Goal: Find specific page/section: Find specific page/section

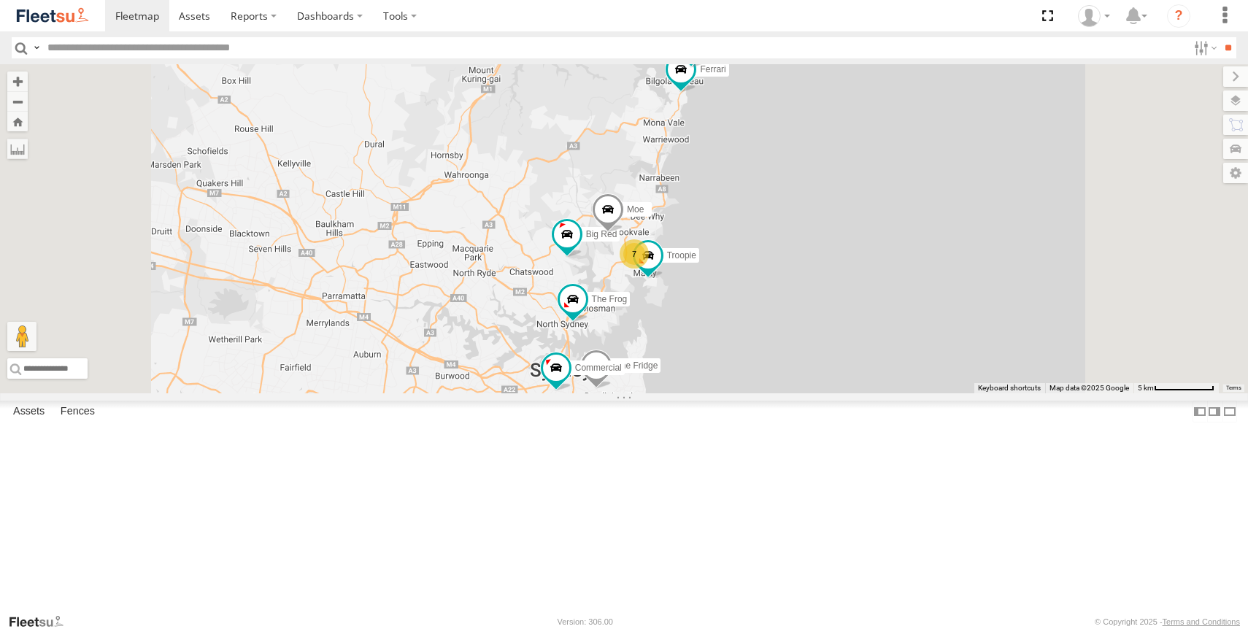
scroll to position [29, 0]
click at [0, 0] on div "Bin Diesel" at bounding box center [0, 0] width 0 height 0
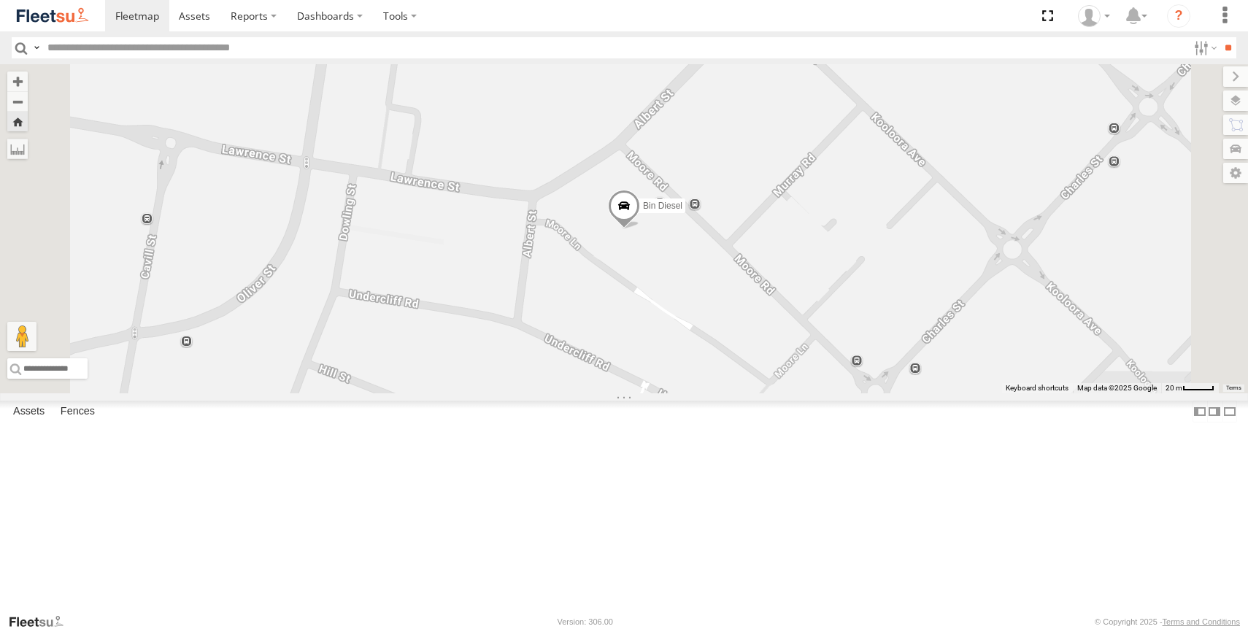
scroll to position [0, 0]
click at [0, 0] on div "All Assets" at bounding box center [0, 0] width 0 height 0
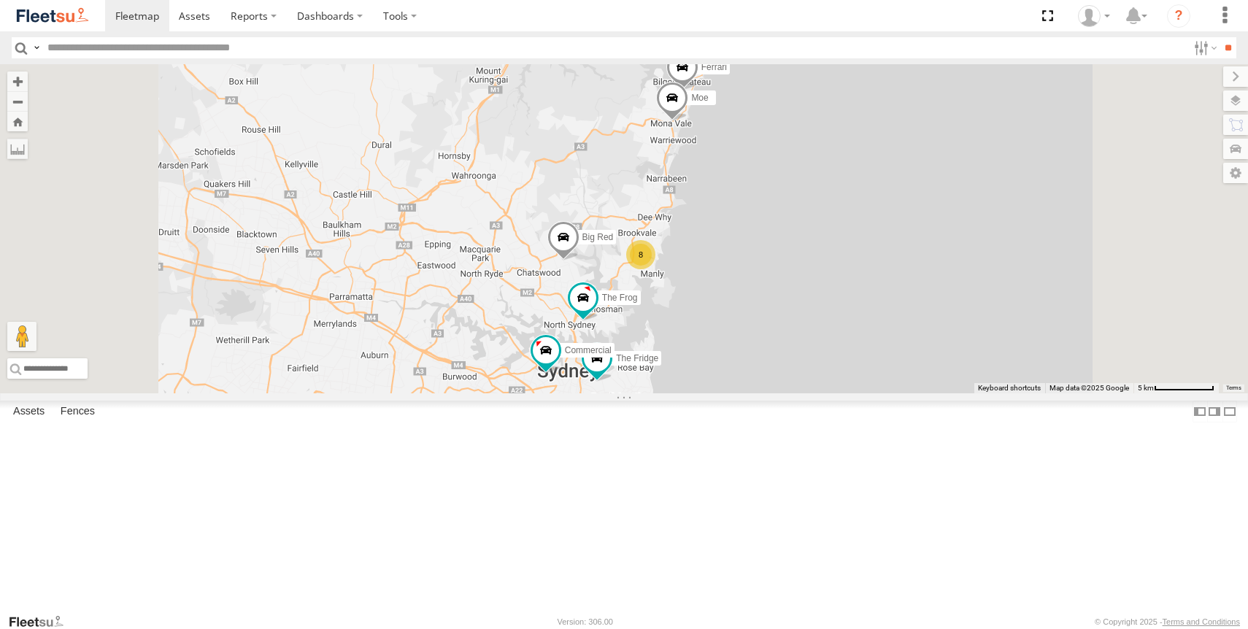
scroll to position [90, 0]
